Goal: Find specific page/section: Find specific page/section

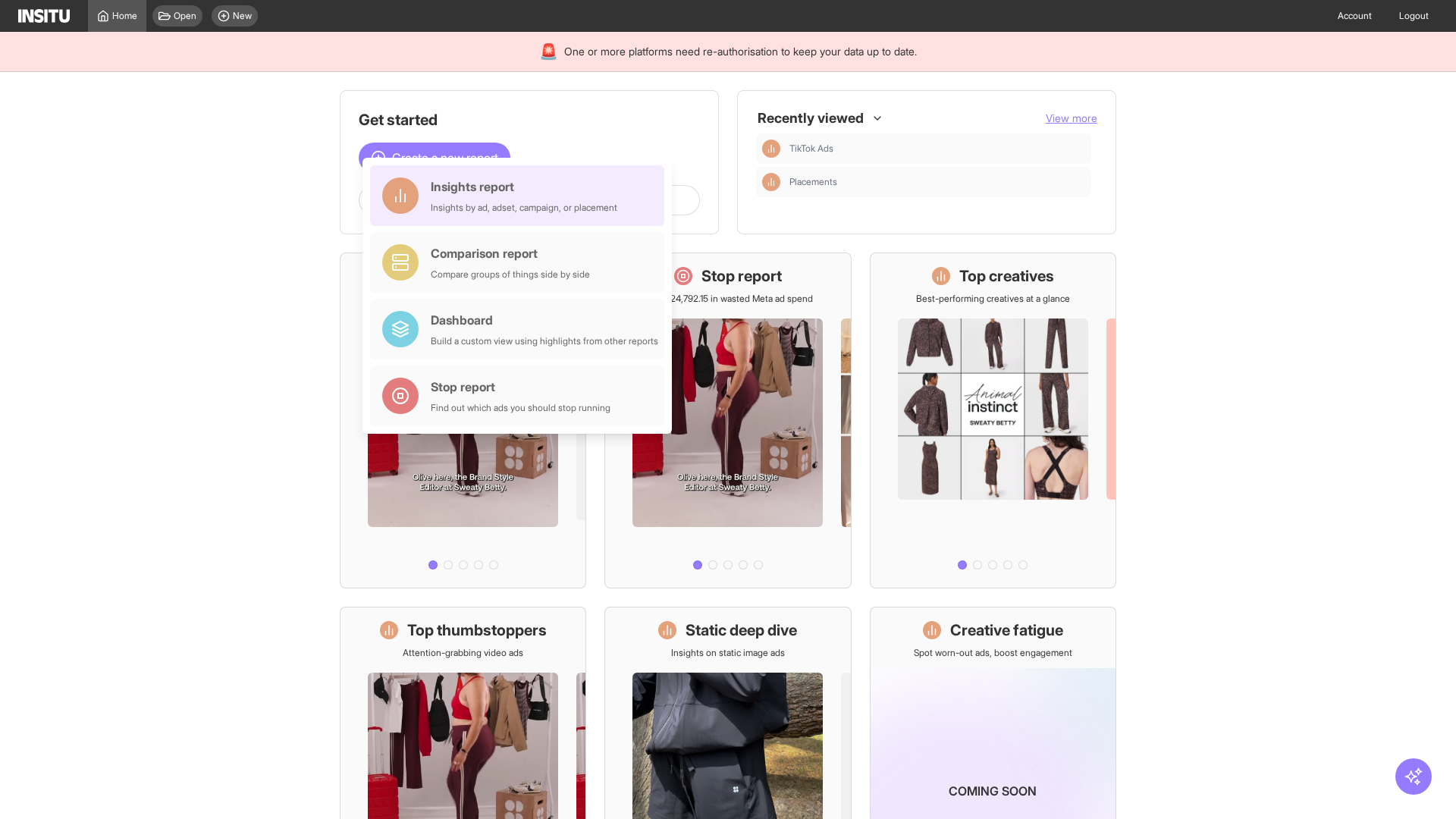
click at [521, 196] on div "Insights report Insights by ad, adset, campaign, or placement" at bounding box center [523, 195] width 186 height 37
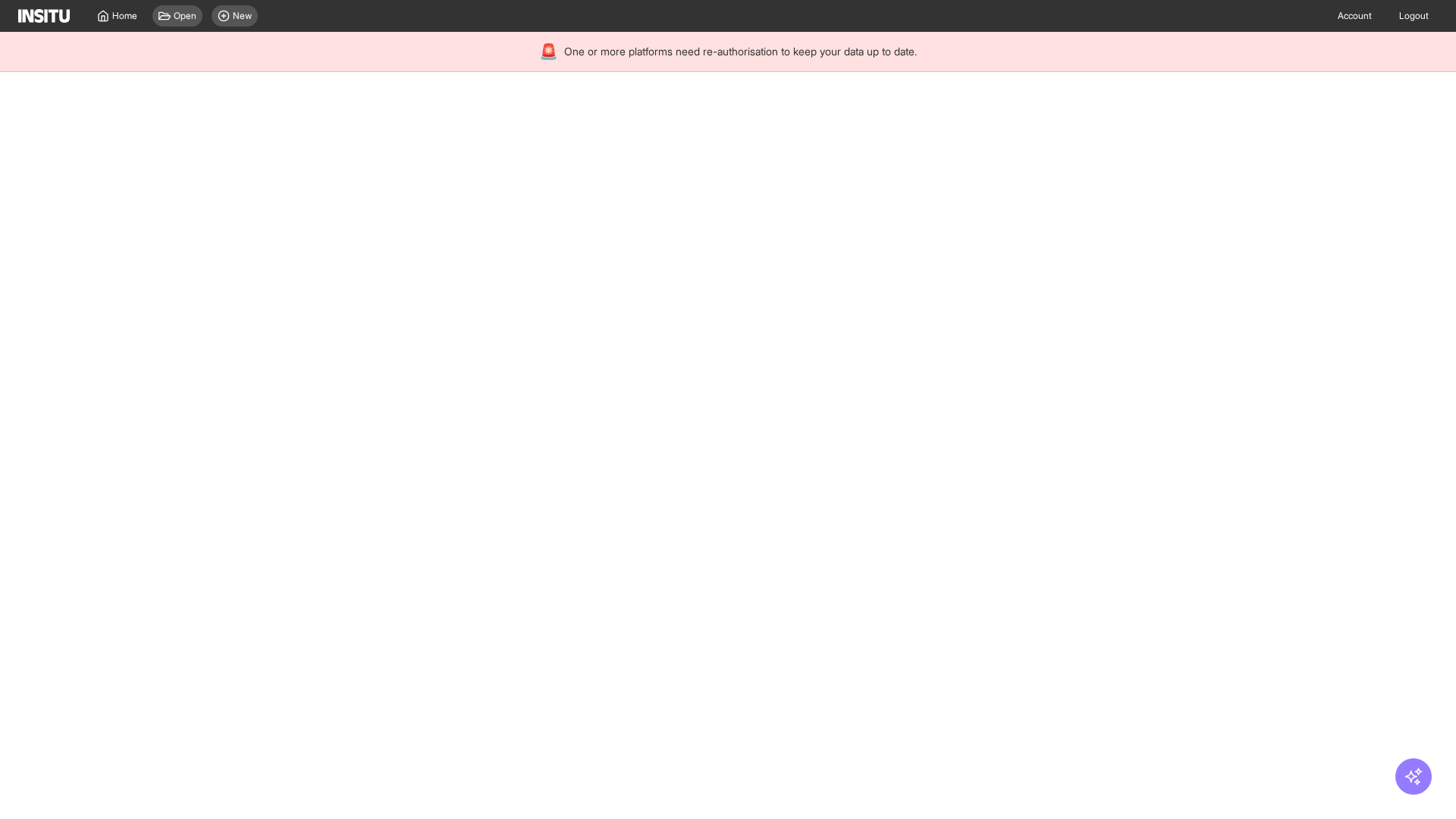
select select "**"
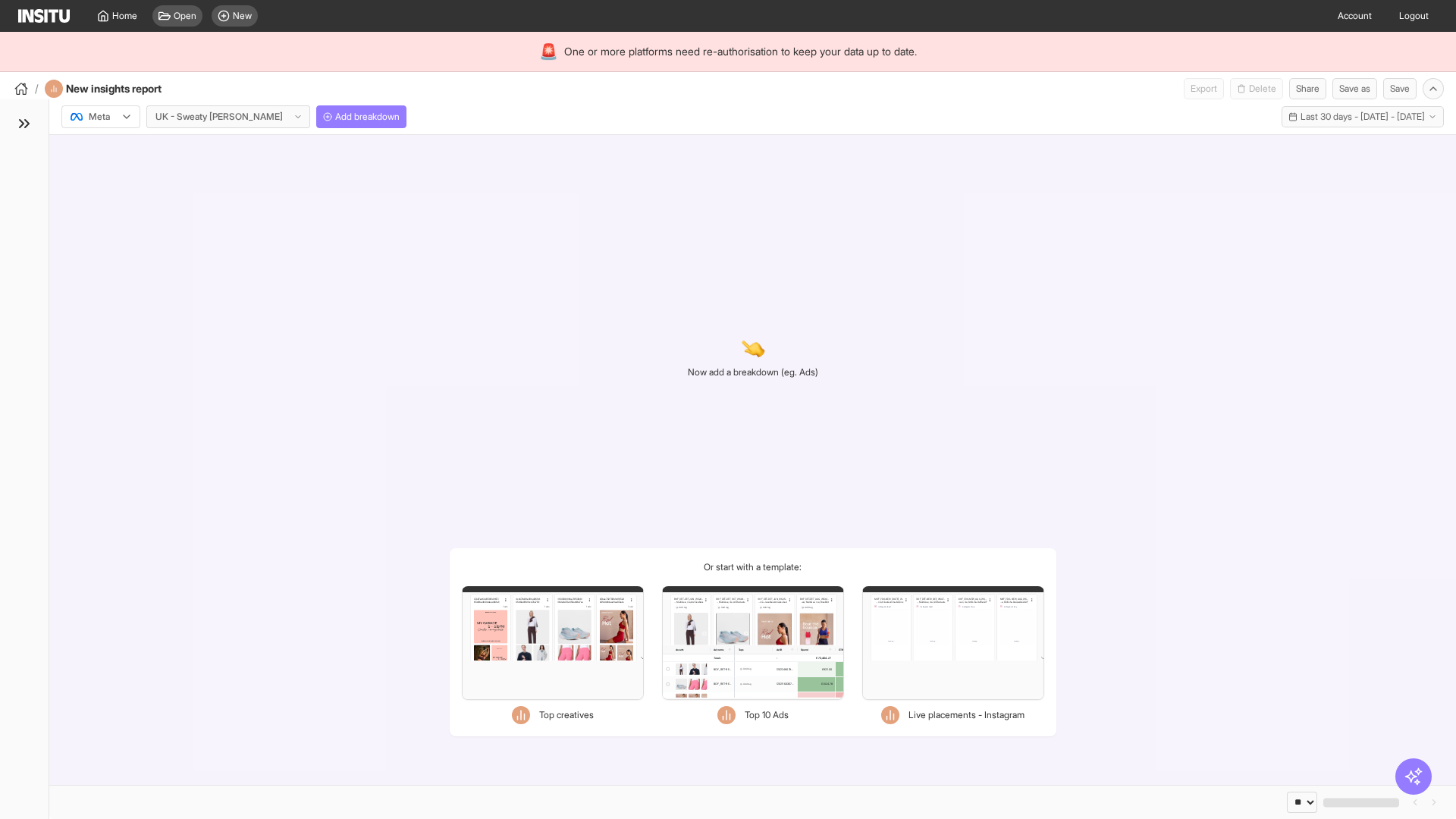
click at [101, 117] on div at bounding box center [90, 117] width 42 height 15
